Goal: Transaction & Acquisition: Book appointment/travel/reservation

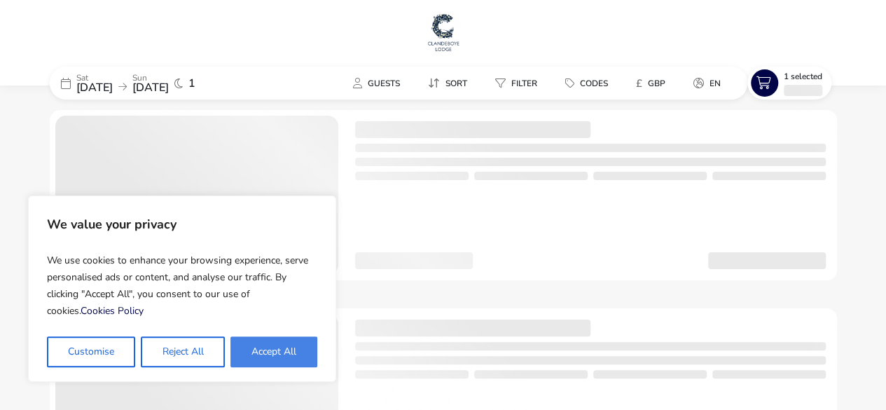
click at [262, 364] on button "Accept All" at bounding box center [274, 351] width 87 height 31
checkbox input "true"
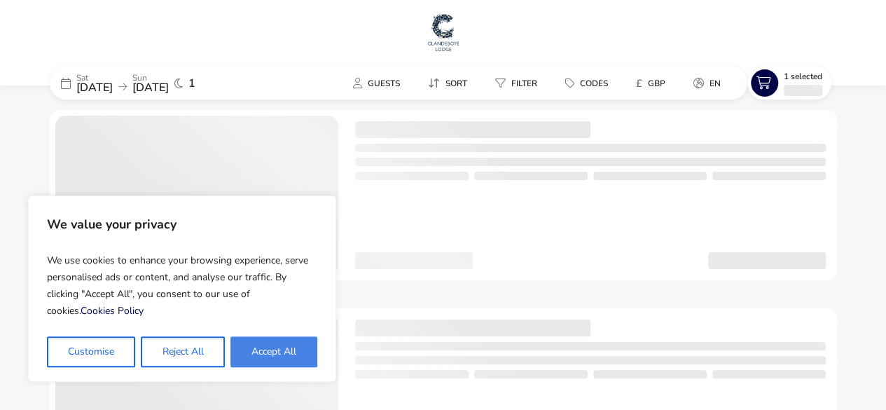
checkbox input "true"
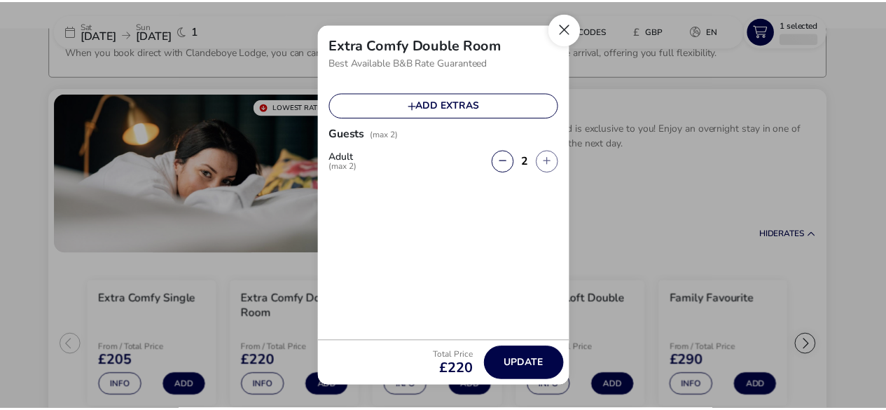
scroll to position [99, 0]
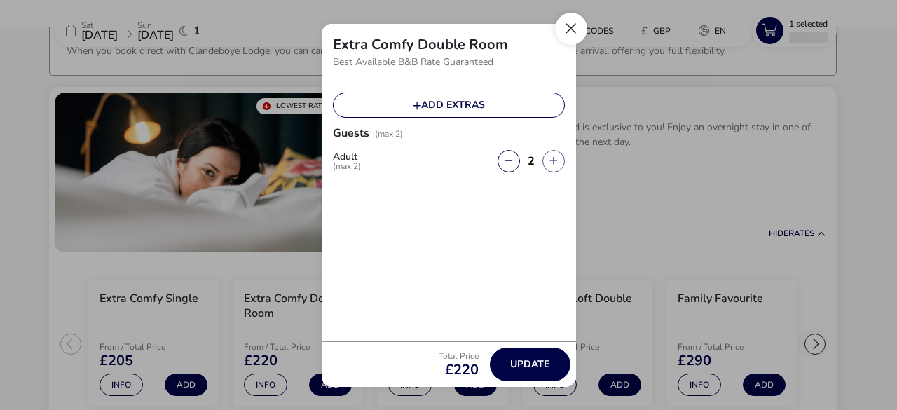
click at [583, 23] on button "Close" at bounding box center [571, 29] width 32 height 32
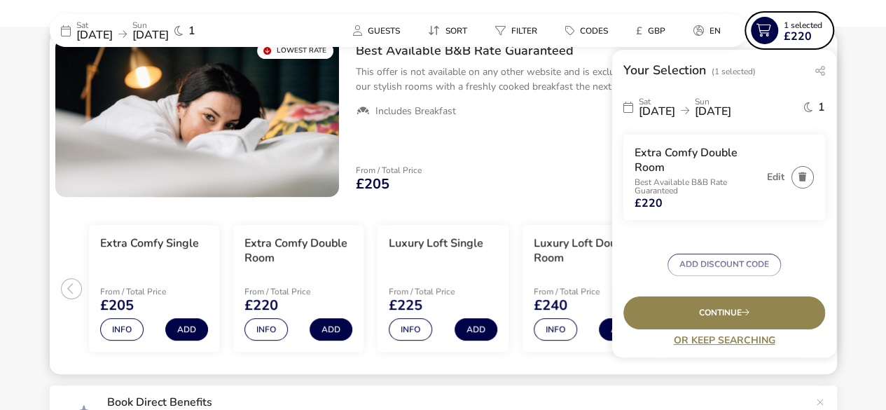
scroll to position [155, 0]
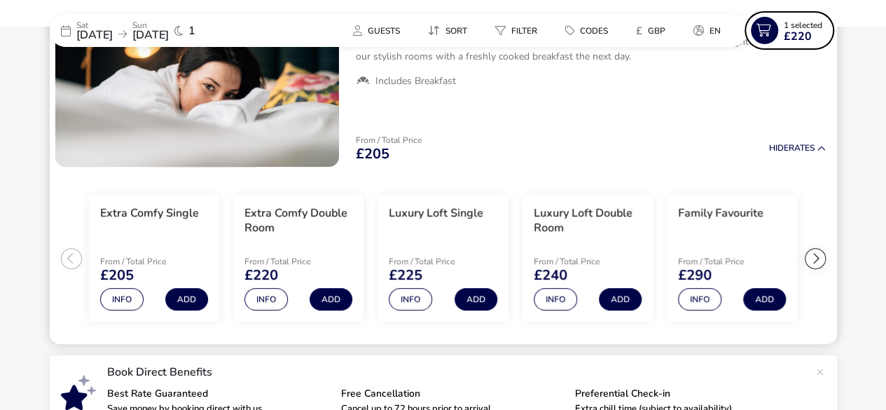
scroll to position [183, 0]
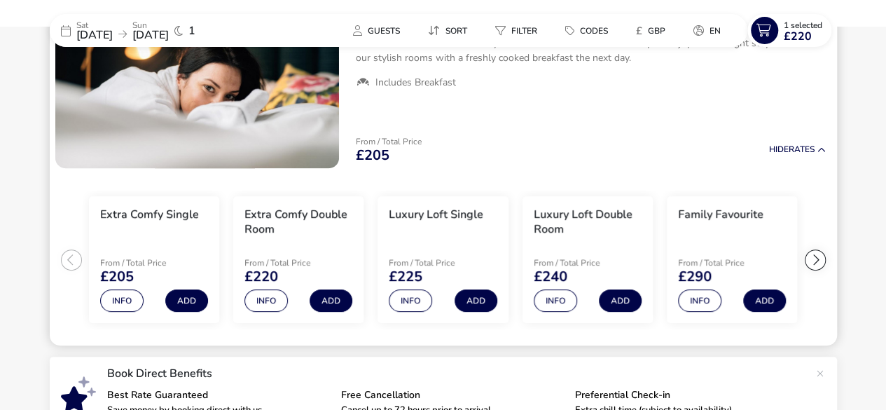
click at [709, 236] on div "Family Favourite" at bounding box center [720, 224] width 85 height 35
click at [817, 257] on div at bounding box center [815, 259] width 21 height 21
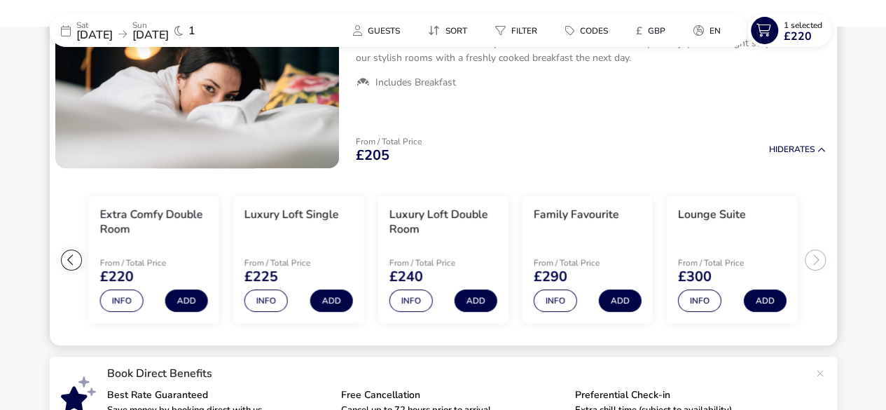
click at [694, 228] on div "Lounge Suite" at bounding box center [712, 224] width 68 height 35
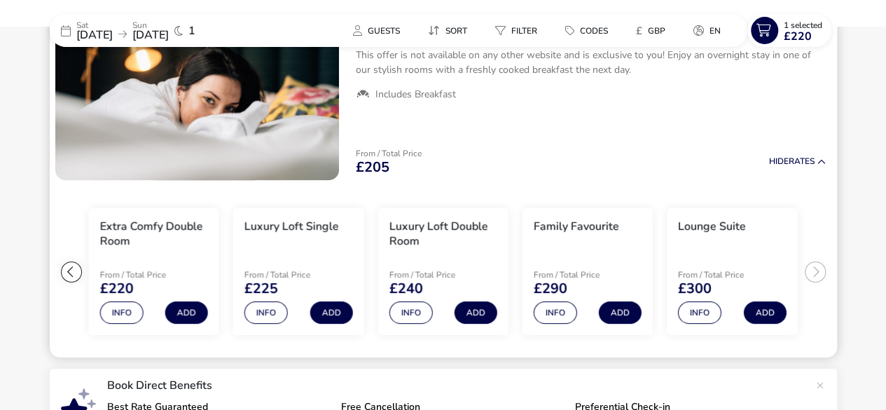
scroll to position [178, 0]
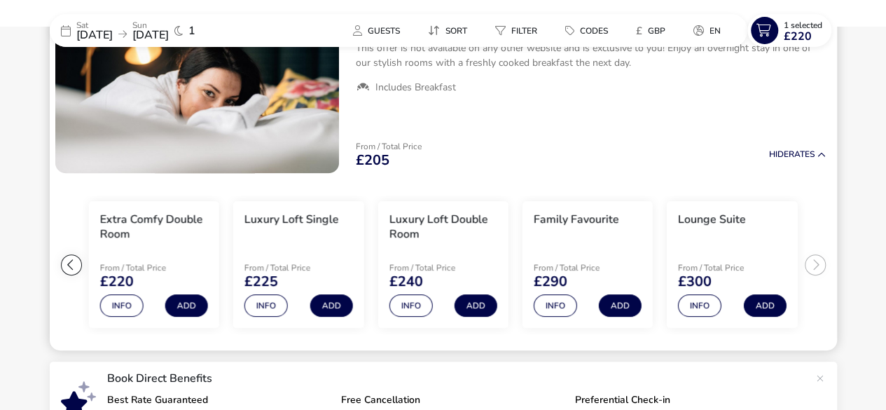
click at [750, 212] on li "Lounge Suite From / Total Price £300 Info Add" at bounding box center [732, 265] width 130 height 128
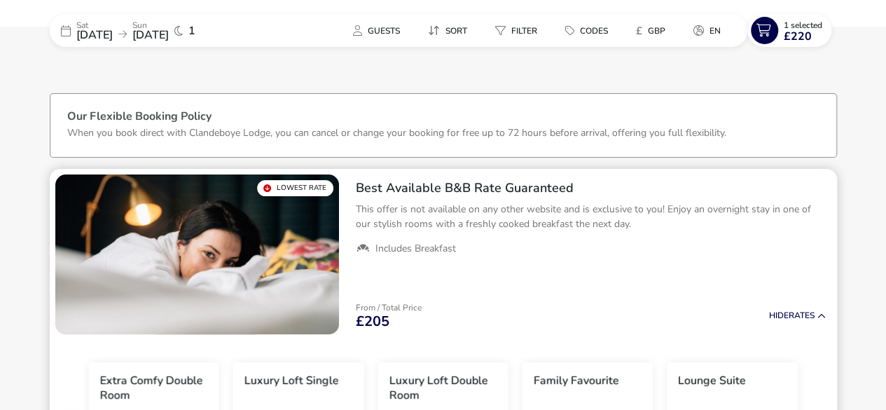
scroll to position [0, 0]
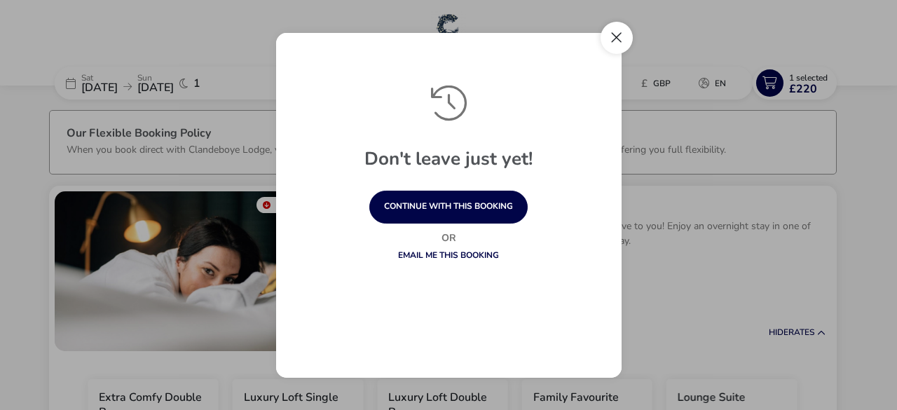
click at [626, 31] on button "Close" at bounding box center [617, 38] width 32 height 32
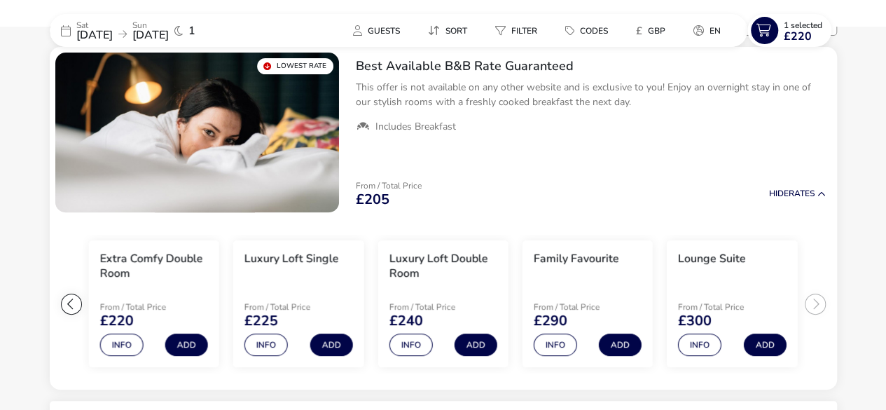
scroll to position [140, 0]
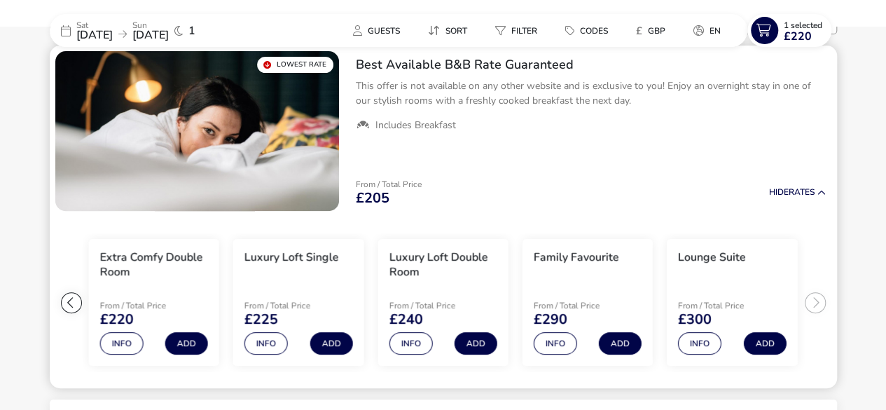
click at [69, 308] on div at bounding box center [71, 302] width 21 height 21
click at [69, 308] on ul "Extra Comfy Single From / Total Price £205 Info Add Extra Comfy Double Room Fro…" at bounding box center [444, 303] width 788 height 172
click at [281, 255] on h3 "Extra Comfy Double Room" at bounding box center [299, 264] width 108 height 29
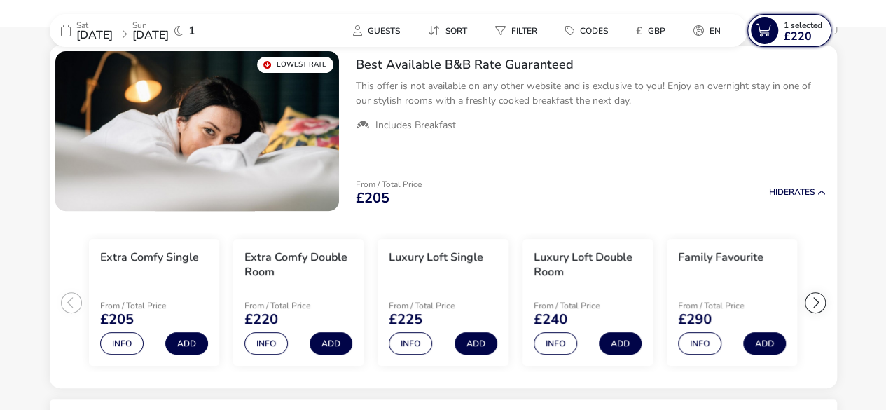
click at [779, 31] on naf-selections-indicator "1 Selected £220" at bounding box center [804, 31] width 50 height 22
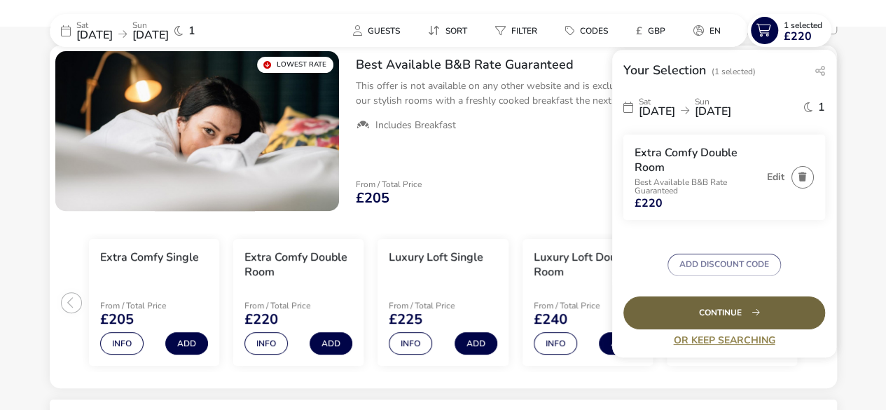
click at [712, 311] on div "Continue" at bounding box center [725, 312] width 202 height 33
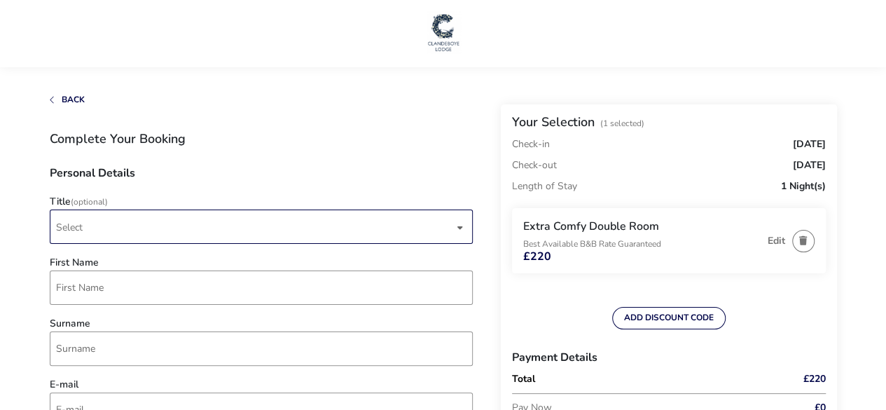
click at [352, 227] on span "Select" at bounding box center [255, 226] width 398 height 33
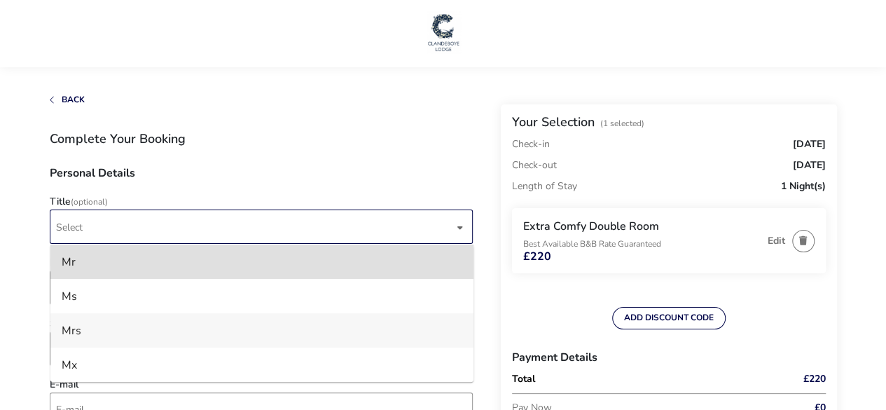
click at [198, 335] on li "Mrs" at bounding box center [261, 330] width 423 height 34
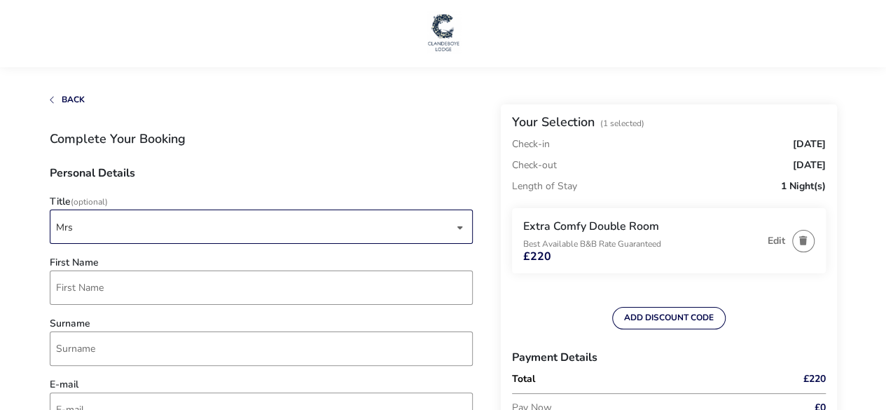
click at [199, 244] on div "Mrs" at bounding box center [261, 227] width 423 height 34
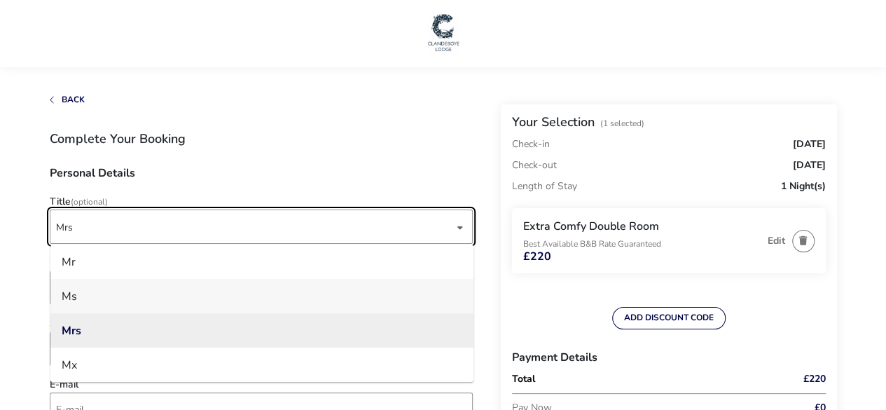
click at [154, 313] on li "Ms" at bounding box center [261, 296] width 423 height 34
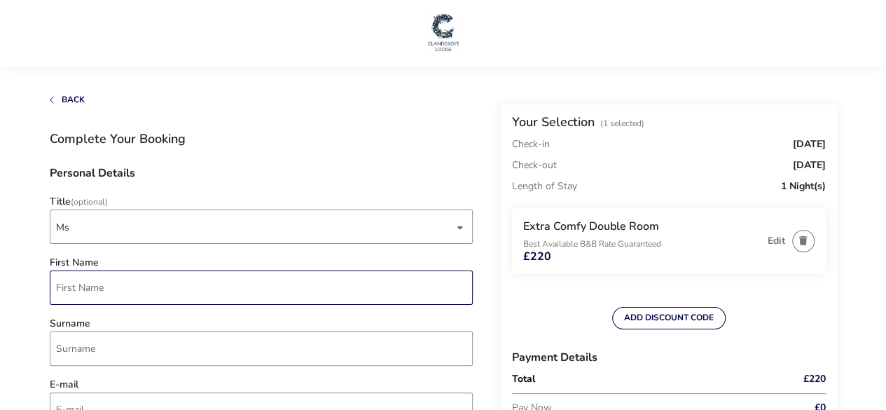
click at [130, 292] on input "First Name" at bounding box center [261, 287] width 423 height 34
type input "Grainne"
type input "Doherty"
type input "grainnedoherty1@hotmail.com"
type input "7443 320493"
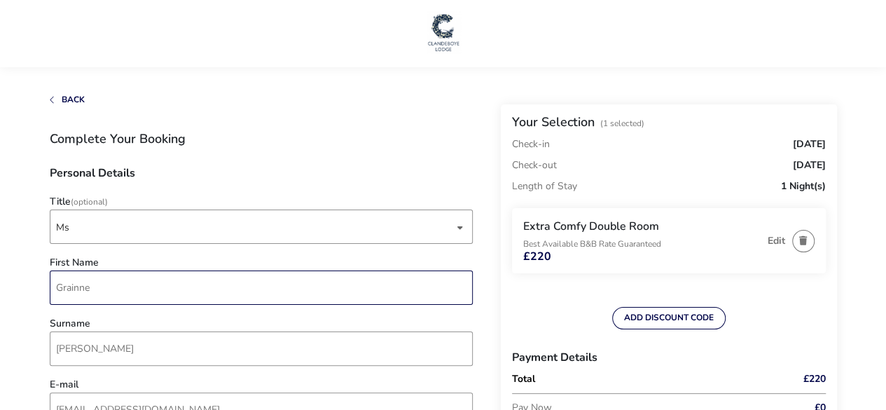
type input "106, Victoria gate"
type input "Derry"
type input "BT472TQ"
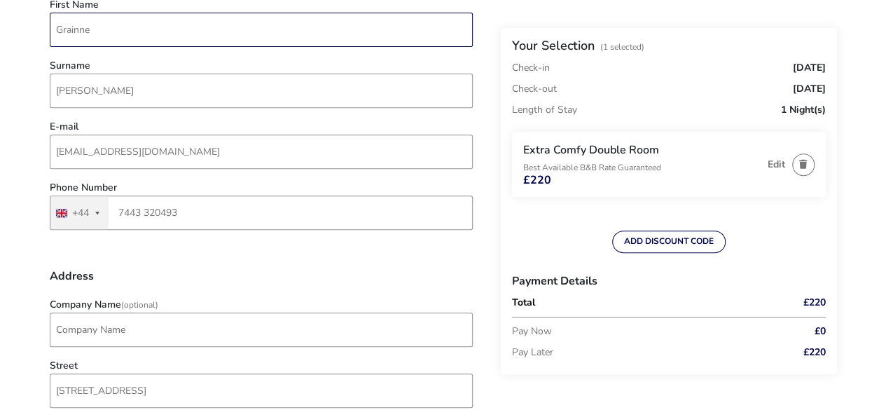
scroll to position [273, 0]
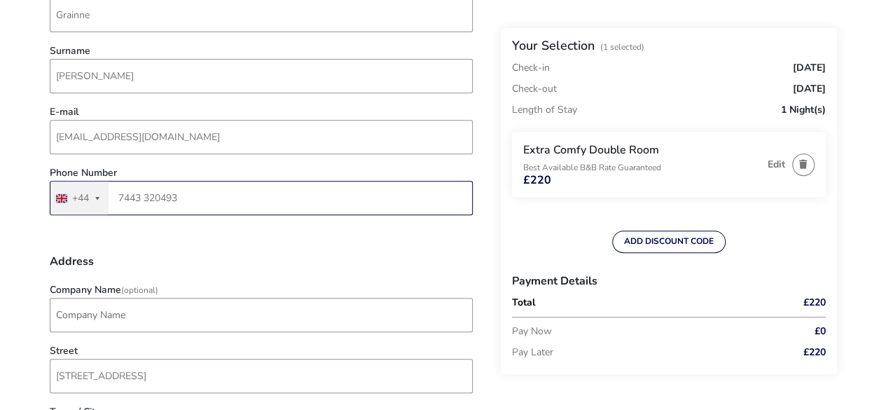
click at [344, 194] on input "7443 320493" at bounding box center [261, 198] width 423 height 34
type input "7752 292143"
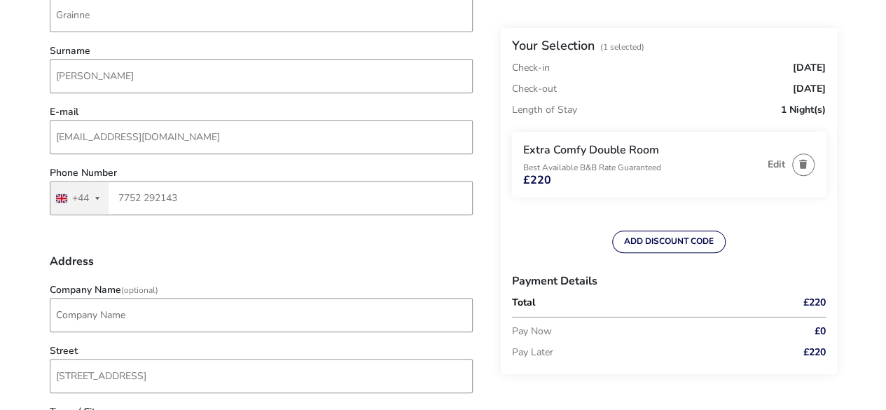
click at [132, 339] on div "Company Name (Optional)" at bounding box center [261, 312] width 437 height 54
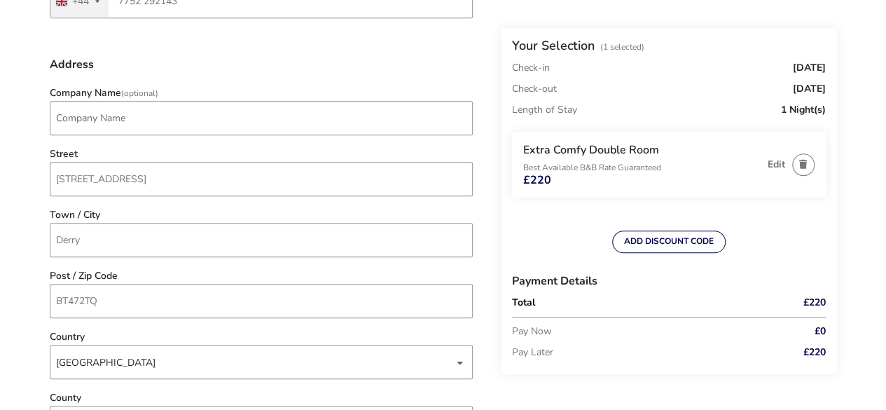
scroll to position [470, 0]
click at [76, 184] on input "106, Victoria gate" at bounding box center [261, 179] width 423 height 34
type input "106 Victoria gate"
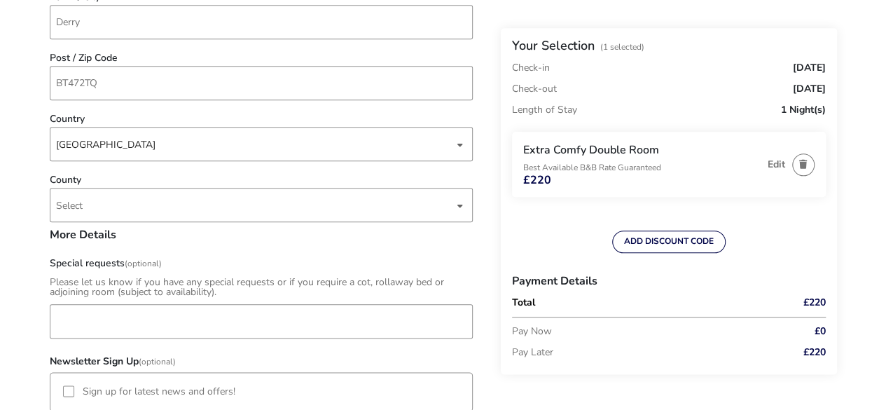
scroll to position [778, 0]
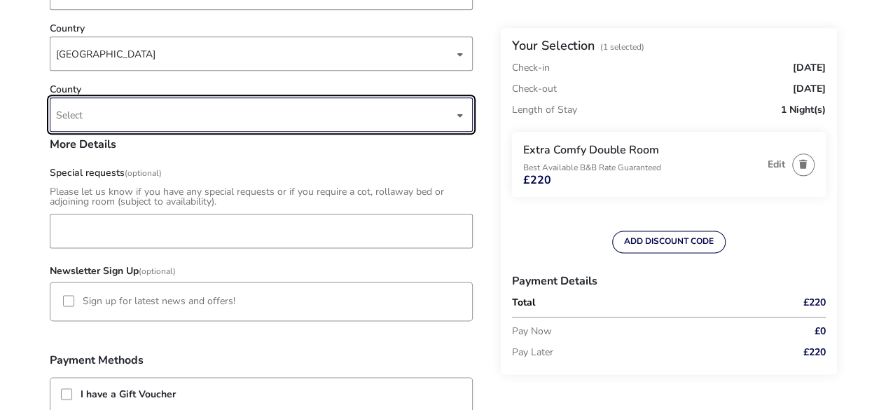
click at [89, 103] on span "Select" at bounding box center [255, 114] width 398 height 33
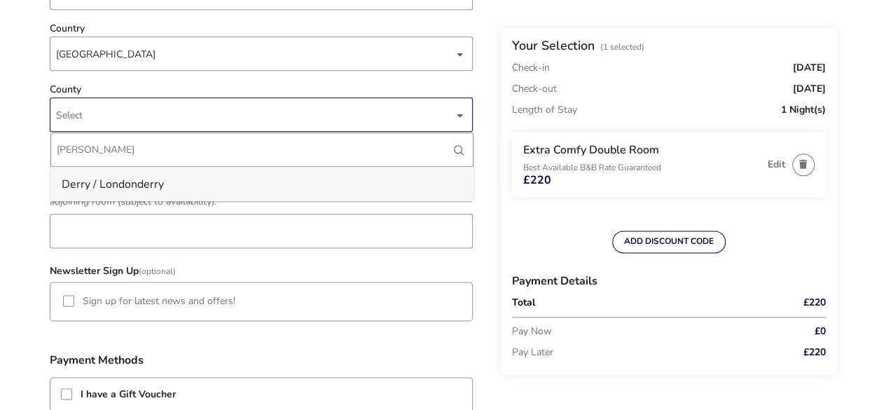
type input "derr"
click at [135, 185] on li "Derry / Londonderry" at bounding box center [261, 184] width 423 height 34
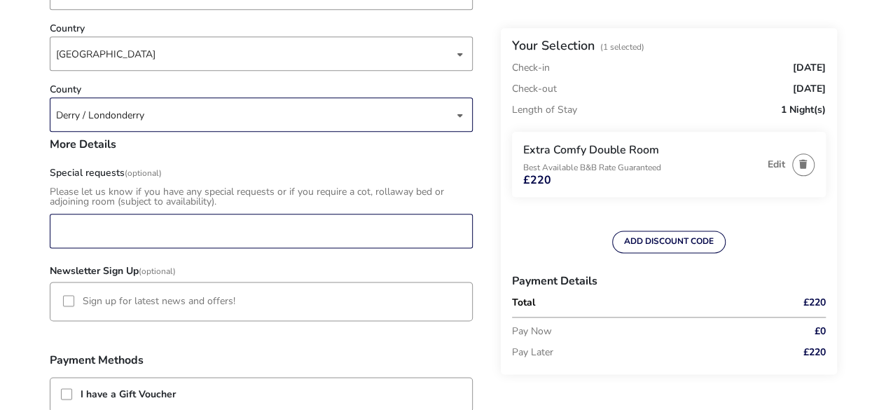
click at [114, 234] on input "Special requests (Optional)" at bounding box center [261, 231] width 423 height 34
click at [137, 191] on div "Please let us know if you have any special requests or if you require a cot, ro…" at bounding box center [261, 197] width 423 height 20
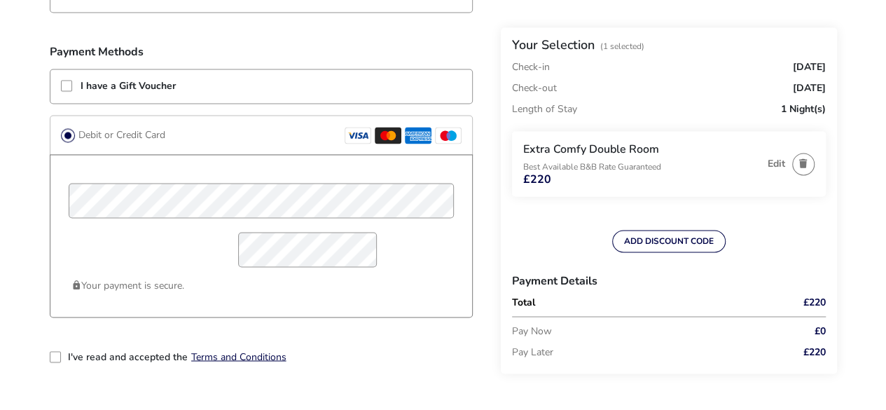
scroll to position [1114, 0]
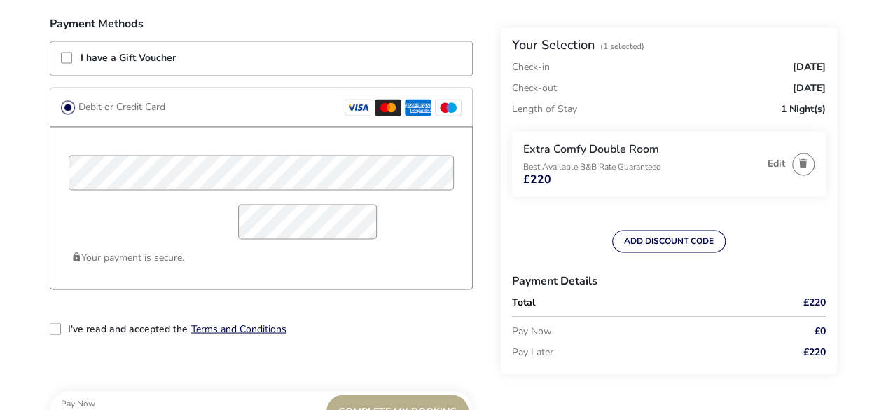
click at [56, 326] on div "2-term_condi" at bounding box center [55, 328] width 11 height 11
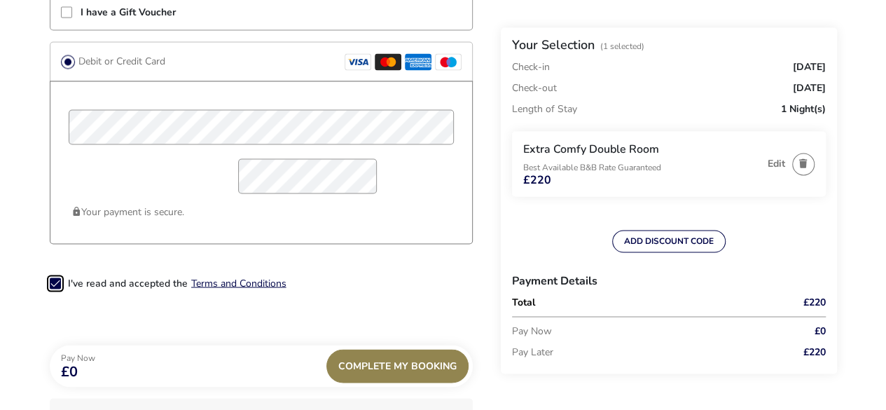
scroll to position [1189, 0]
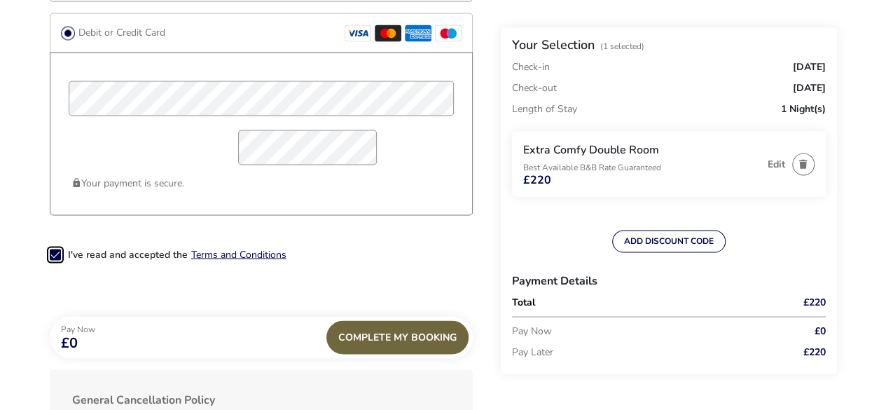
click at [404, 350] on div "Complete My Booking" at bounding box center [398, 337] width 142 height 34
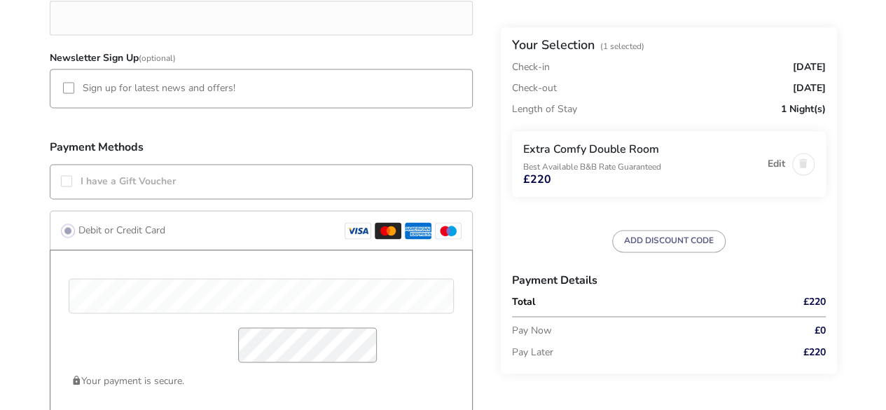
scroll to position [976, 0]
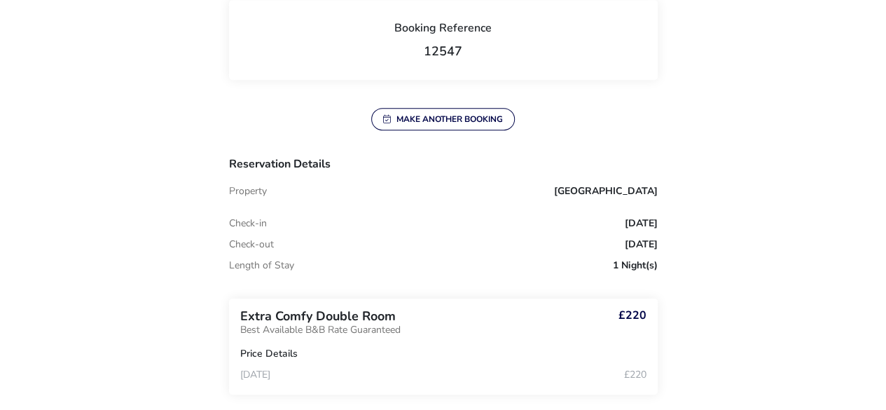
scroll to position [327, 0]
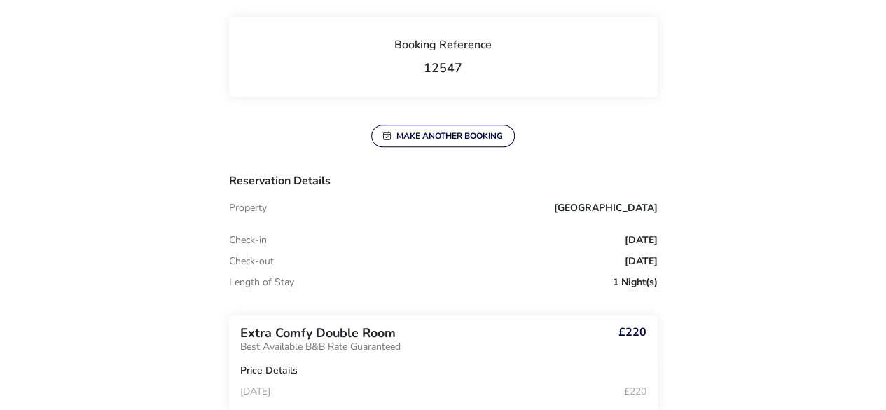
click at [603, 230] on li "Check-in Saturday, 01 Aug 2026" at bounding box center [443, 240] width 429 height 21
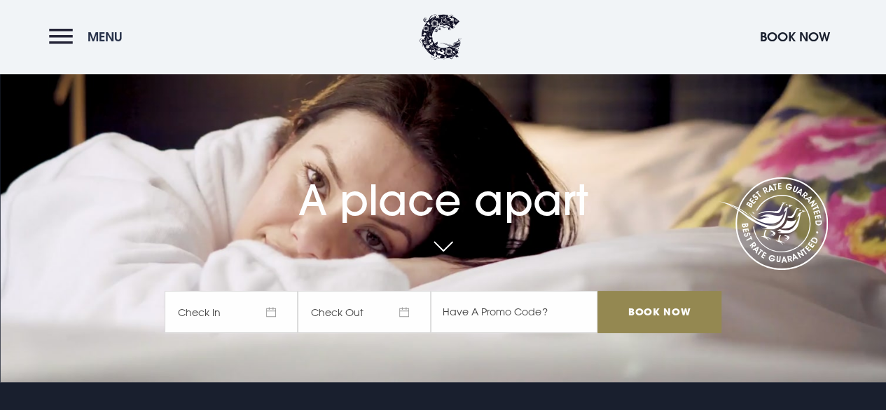
click at [69, 33] on button "Menu" at bounding box center [89, 37] width 81 height 30
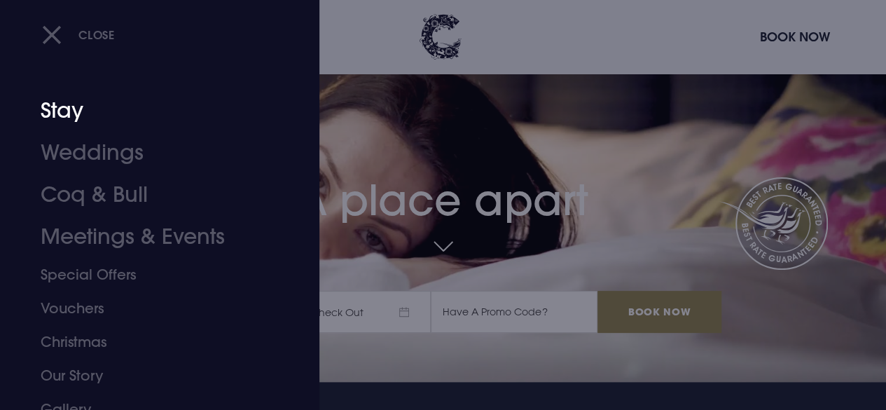
click at [62, 105] on link "Stay" at bounding box center [150, 111] width 219 height 42
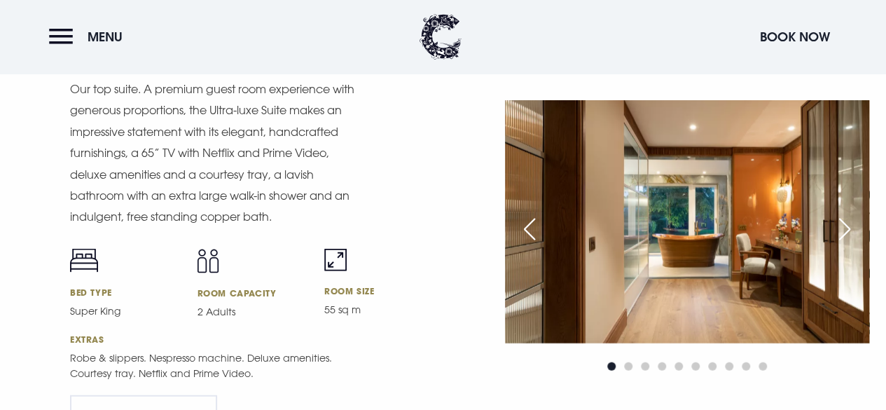
scroll to position [1565, 0]
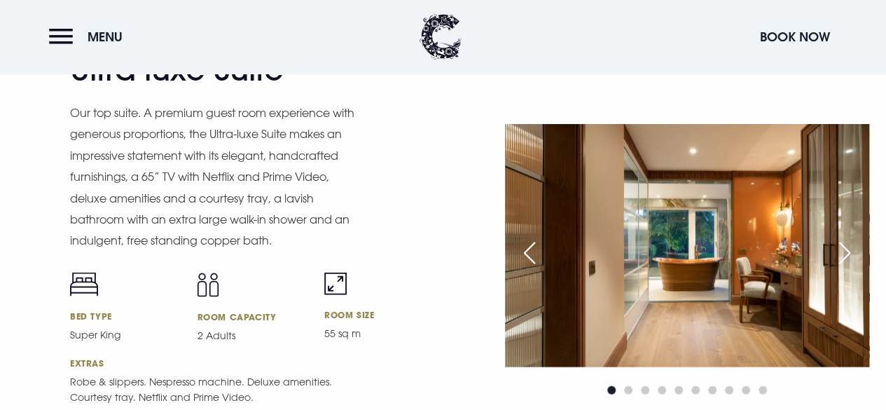
click at [258, 200] on p "Our top suite. A premium guest room experience with generous proportions, the U…" at bounding box center [213, 176] width 287 height 149
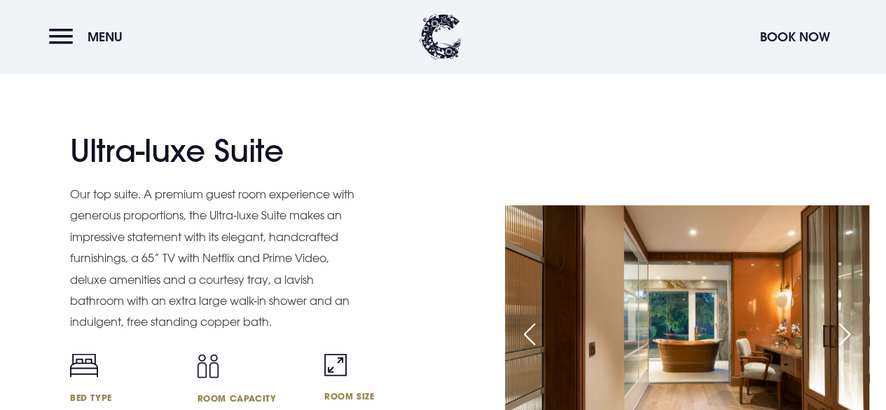
scroll to position [1369, 0]
